Goal: Navigation & Orientation: Find specific page/section

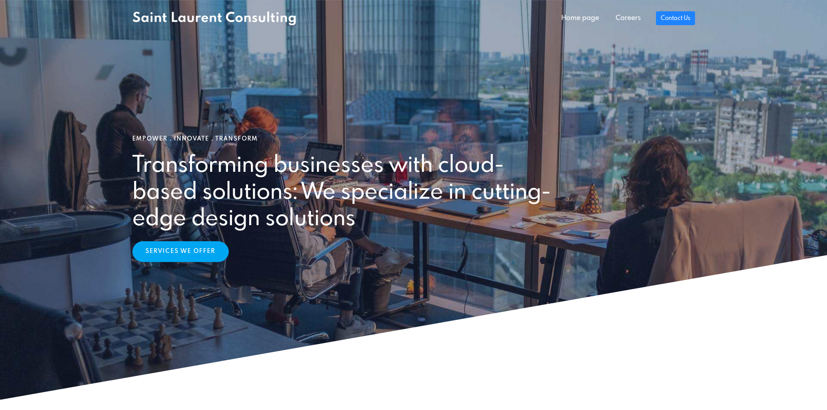
click at [174, 250] on link "Services We Offer" at bounding box center [180, 251] width 96 height 21
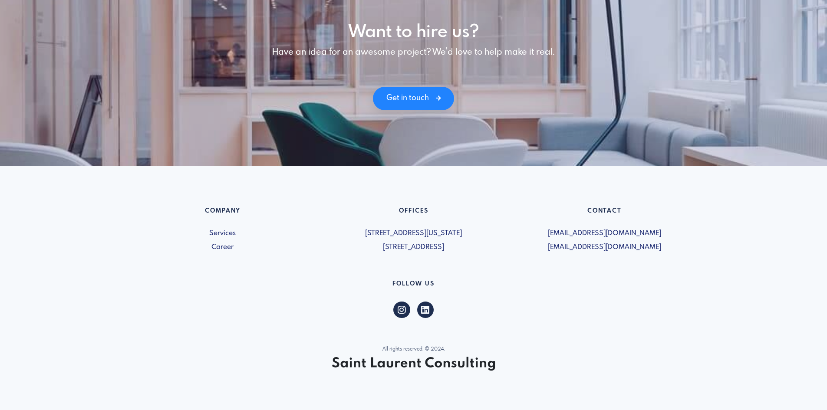
scroll to position [1189, 0]
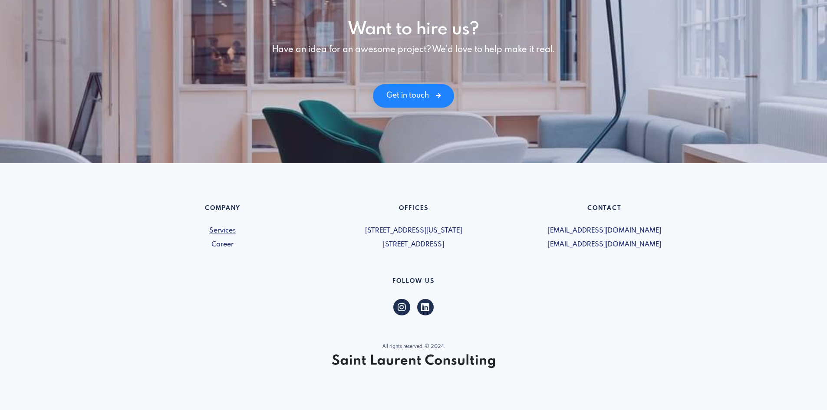
click at [223, 232] on link "Services" at bounding box center [222, 231] width 181 height 10
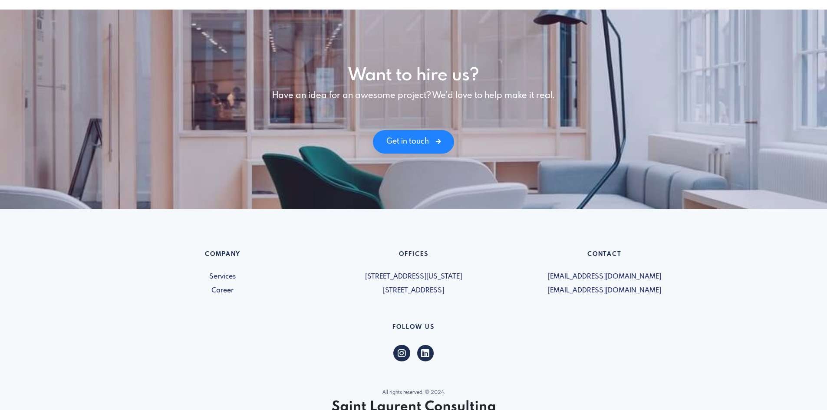
scroll to position [1189, 0]
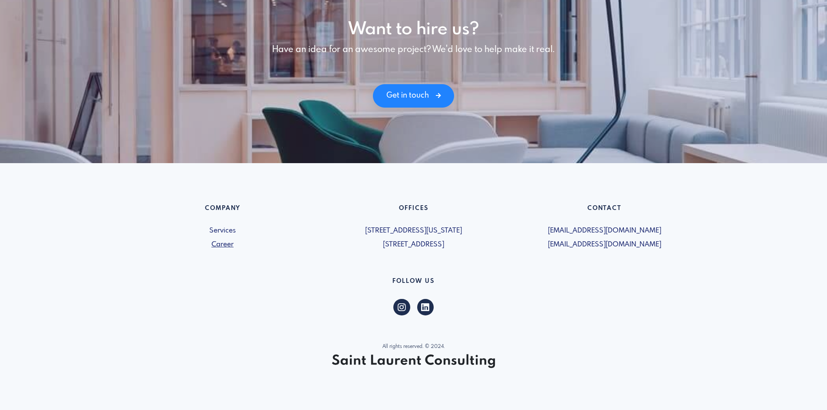
click at [222, 242] on link "Career" at bounding box center [222, 245] width 181 height 10
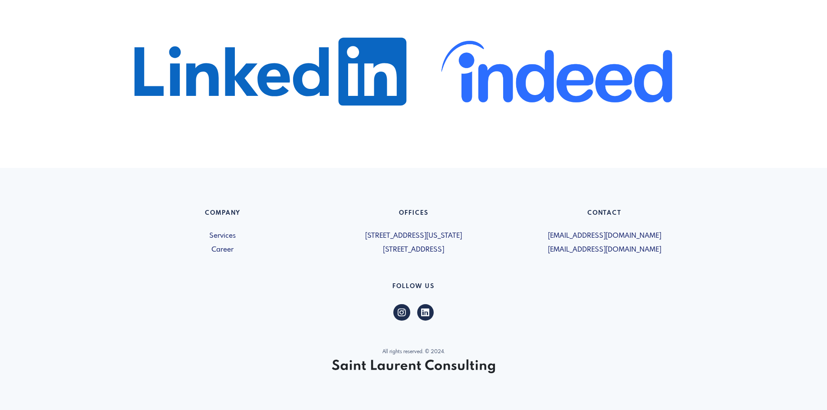
scroll to position [544, 0]
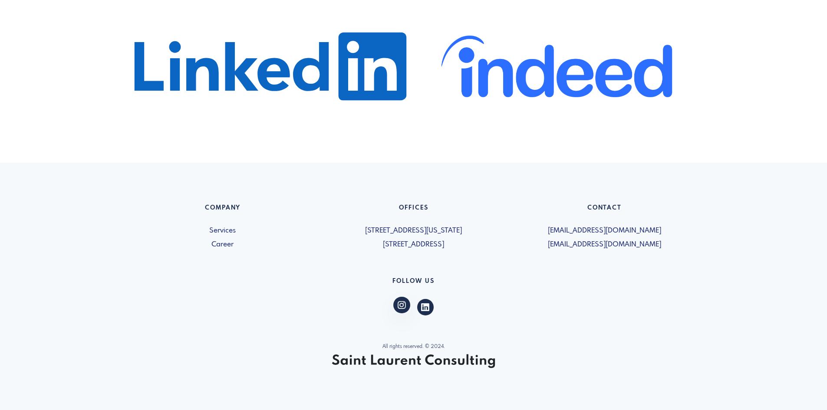
click at [400, 307] on icon at bounding box center [402, 305] width 8 height 7
